Goal: Find contact information: Find contact information

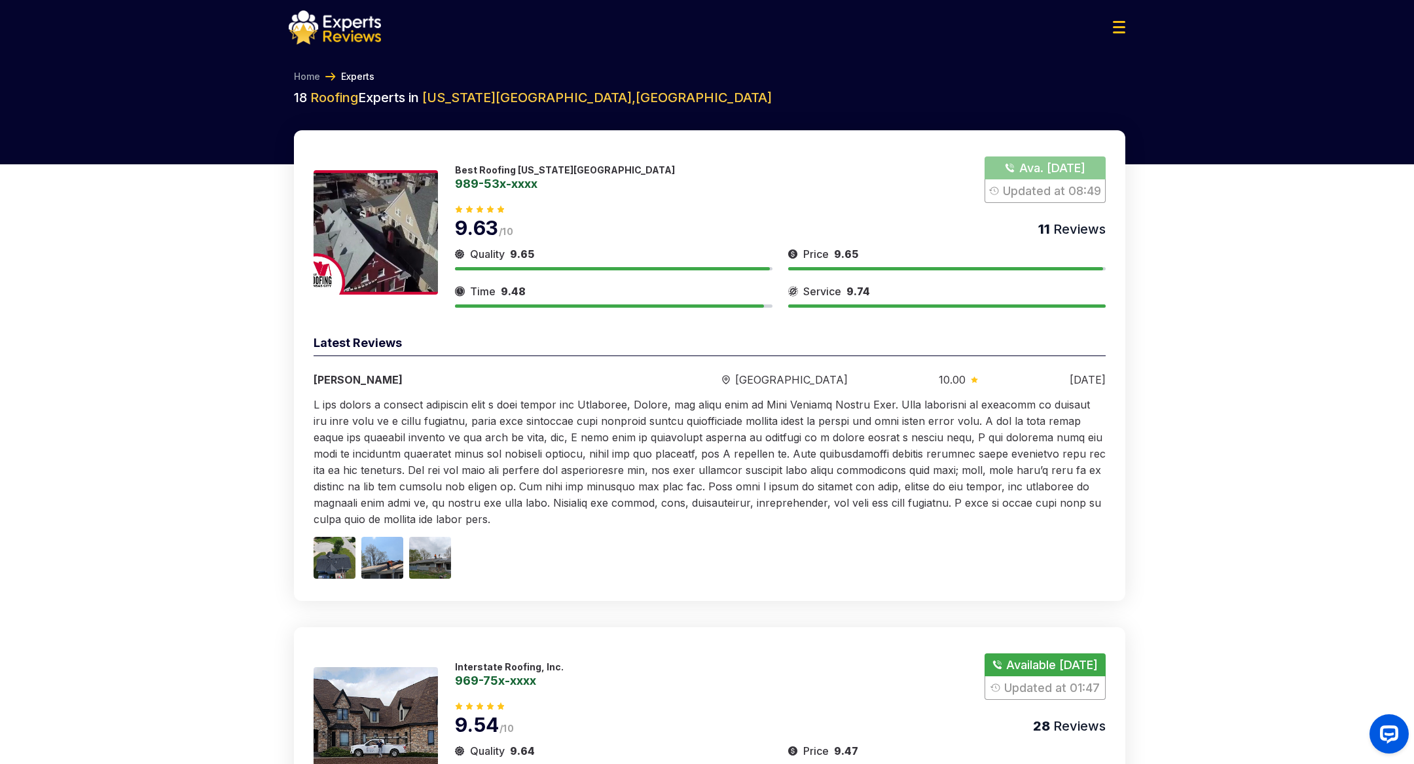
click at [507, 183] on link "989-53x-xxxx" at bounding box center [565, 183] width 220 height 12
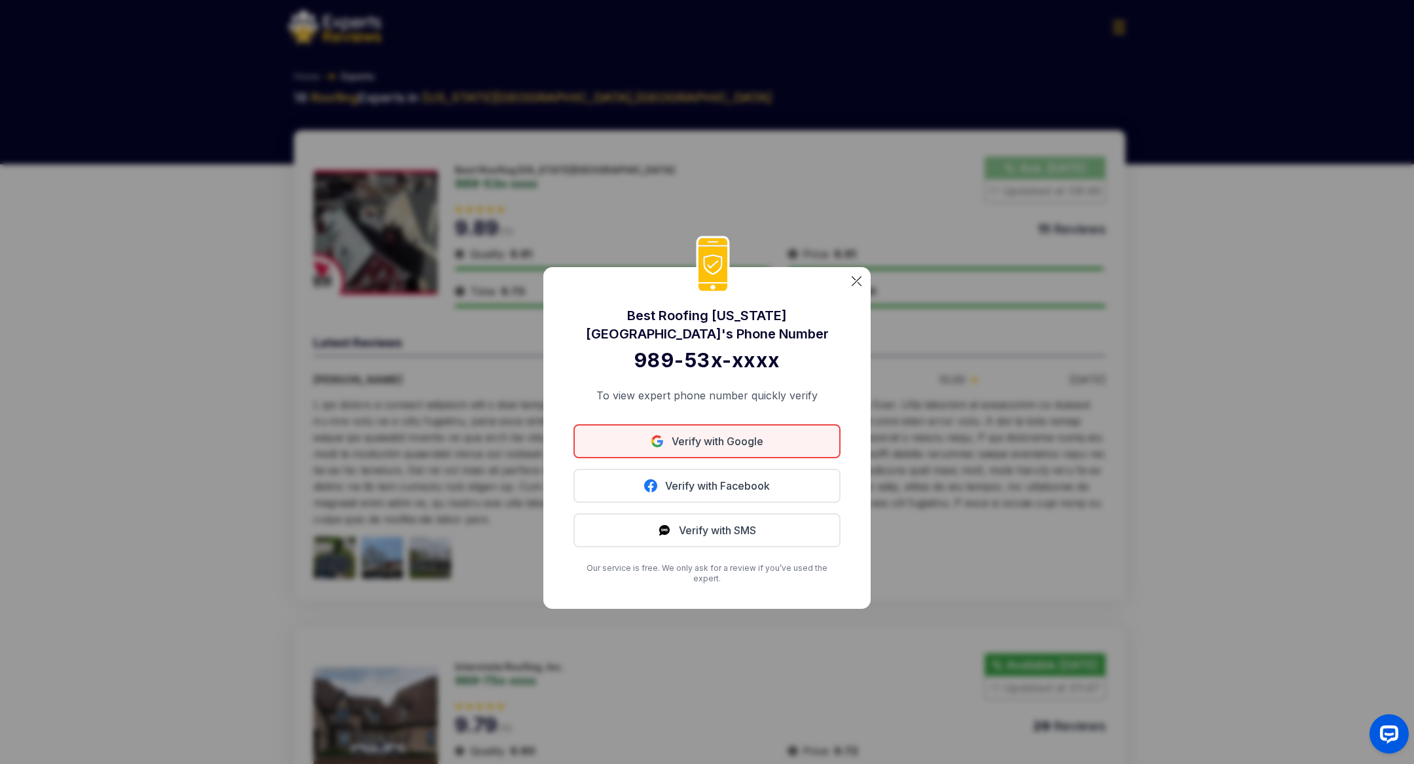
click at [702, 447] on link "Verify with Google" at bounding box center [706, 441] width 267 height 34
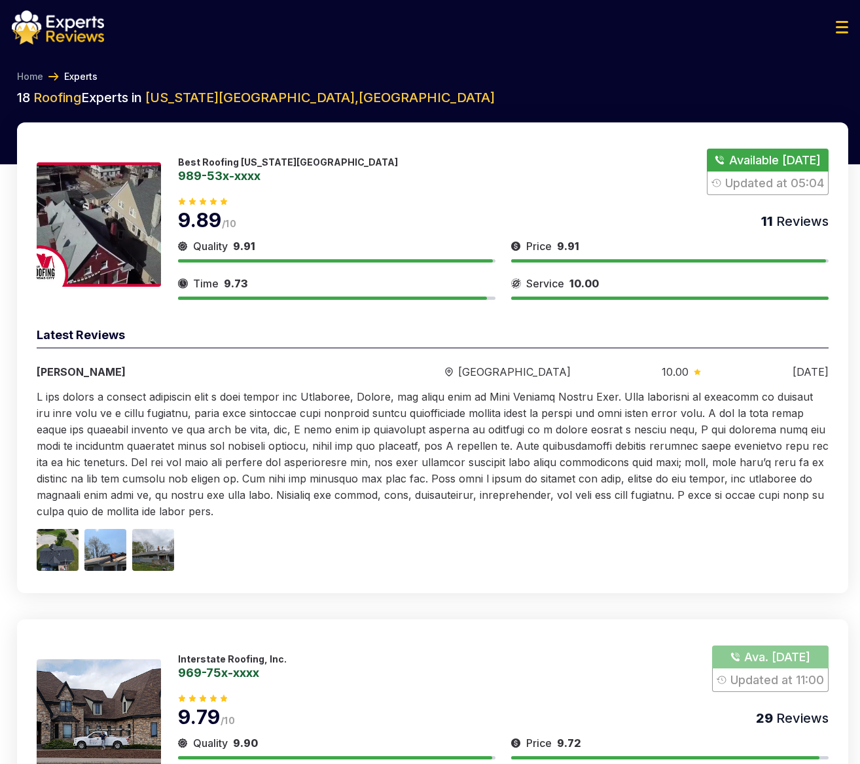
click at [562, 168] on div "Best Roofing [US_STATE][GEOGRAPHIC_DATA] 989-53x-xxxx Available [DATE] Updated …" at bounding box center [503, 172] width 651 height 46
